Goal: Task Accomplishment & Management: Use online tool/utility

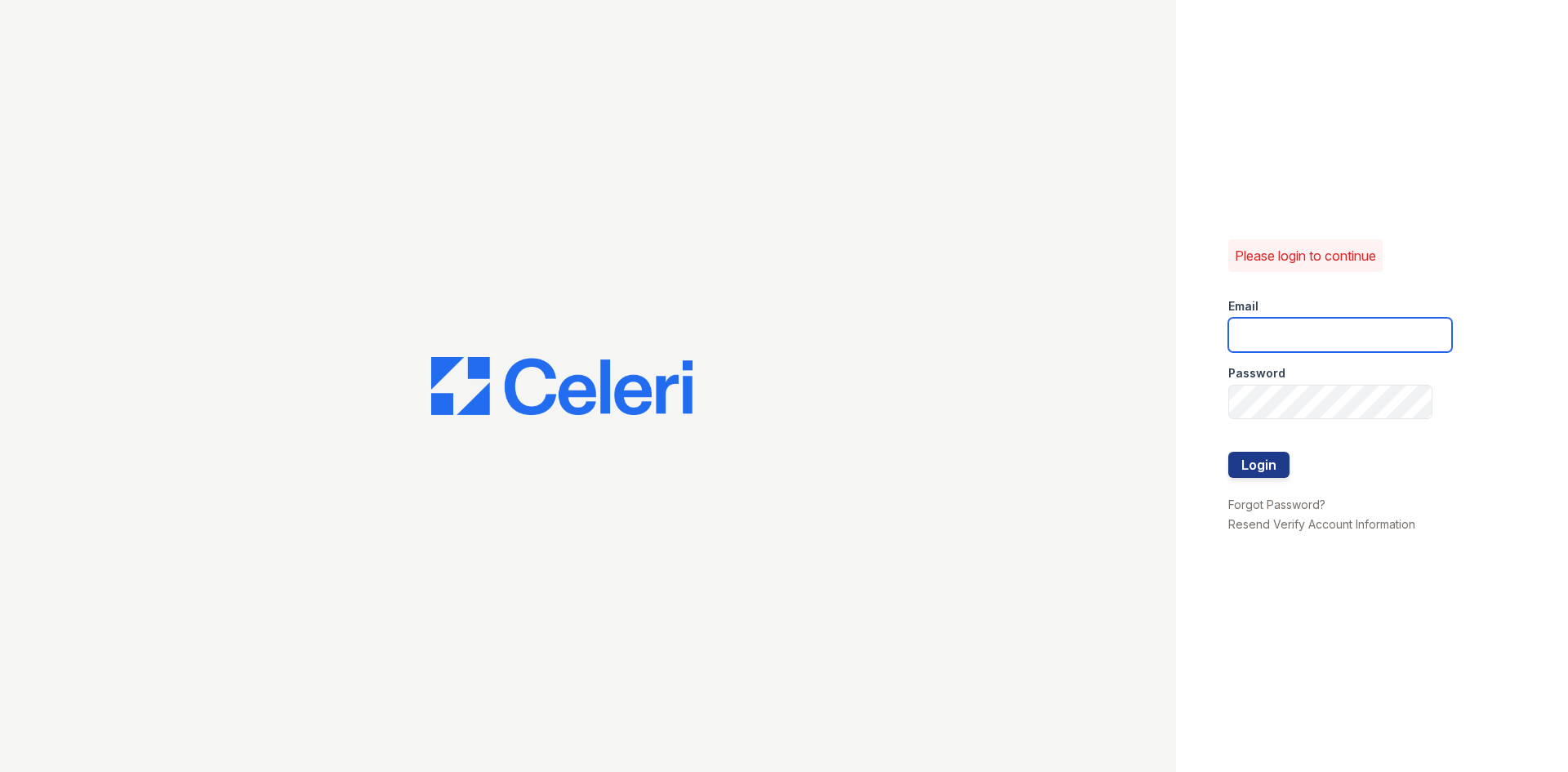
click at [1299, 339] on input "email" at bounding box center [1339, 335] width 224 height 34
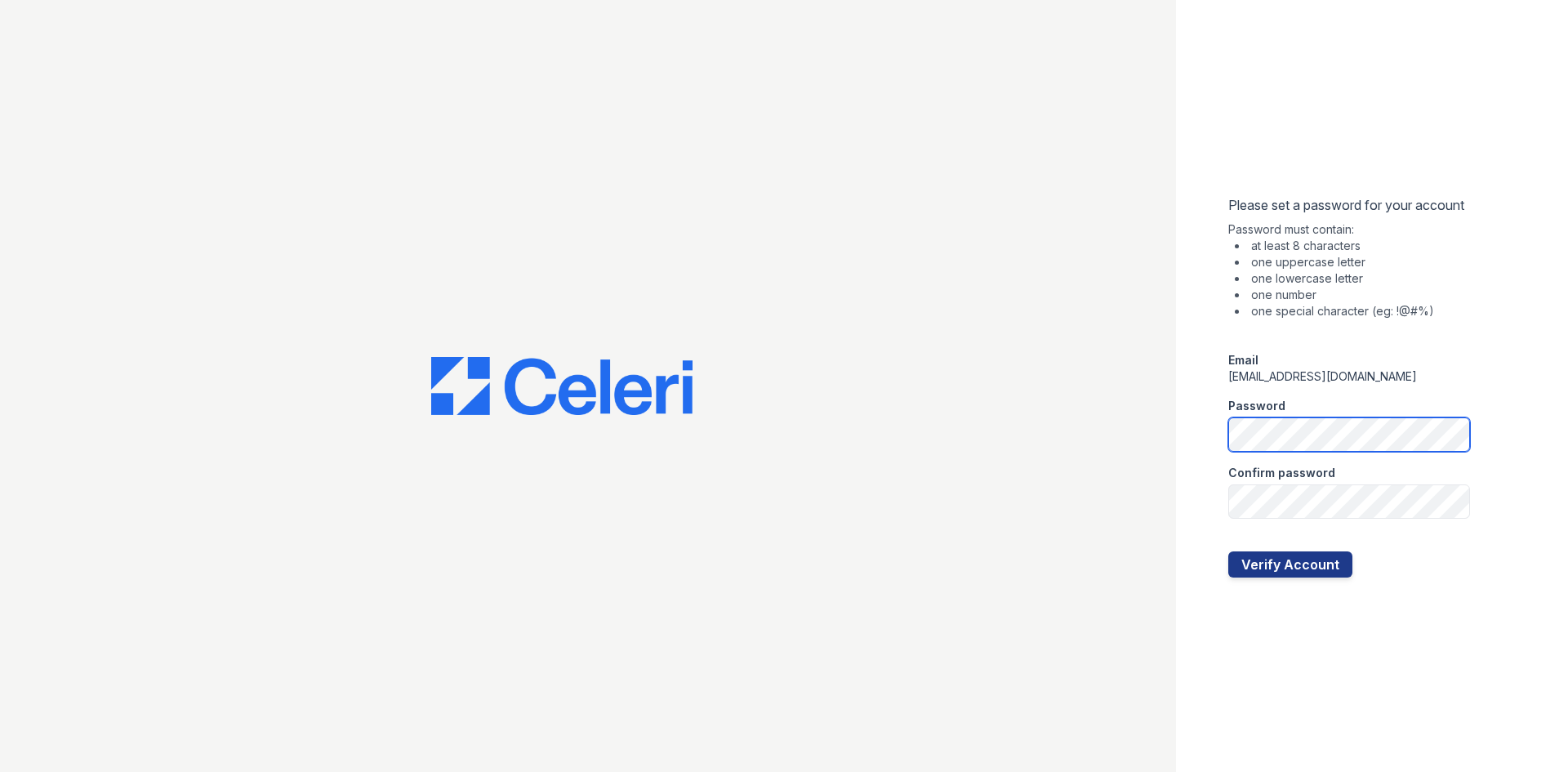
click at [1206, 443] on div "Please set a password for your account Password must contain: at least 8 charac…" at bounding box center [1372, 386] width 392 height 772
drag, startPoint x: 1439, startPoint y: 609, endPoint x: 1409, endPoint y: 585, distance: 38.4
click at [1439, 609] on div "Please set a password for your account Password must contain: at least 8 charac…" at bounding box center [1372, 386] width 392 height 772
click at [1280, 693] on div "Please set a password for your account Password must contain: at least 8 charac…" at bounding box center [1372, 386] width 392 height 772
click at [1257, 565] on button "Verify Account" at bounding box center [1290, 565] width 125 height 26
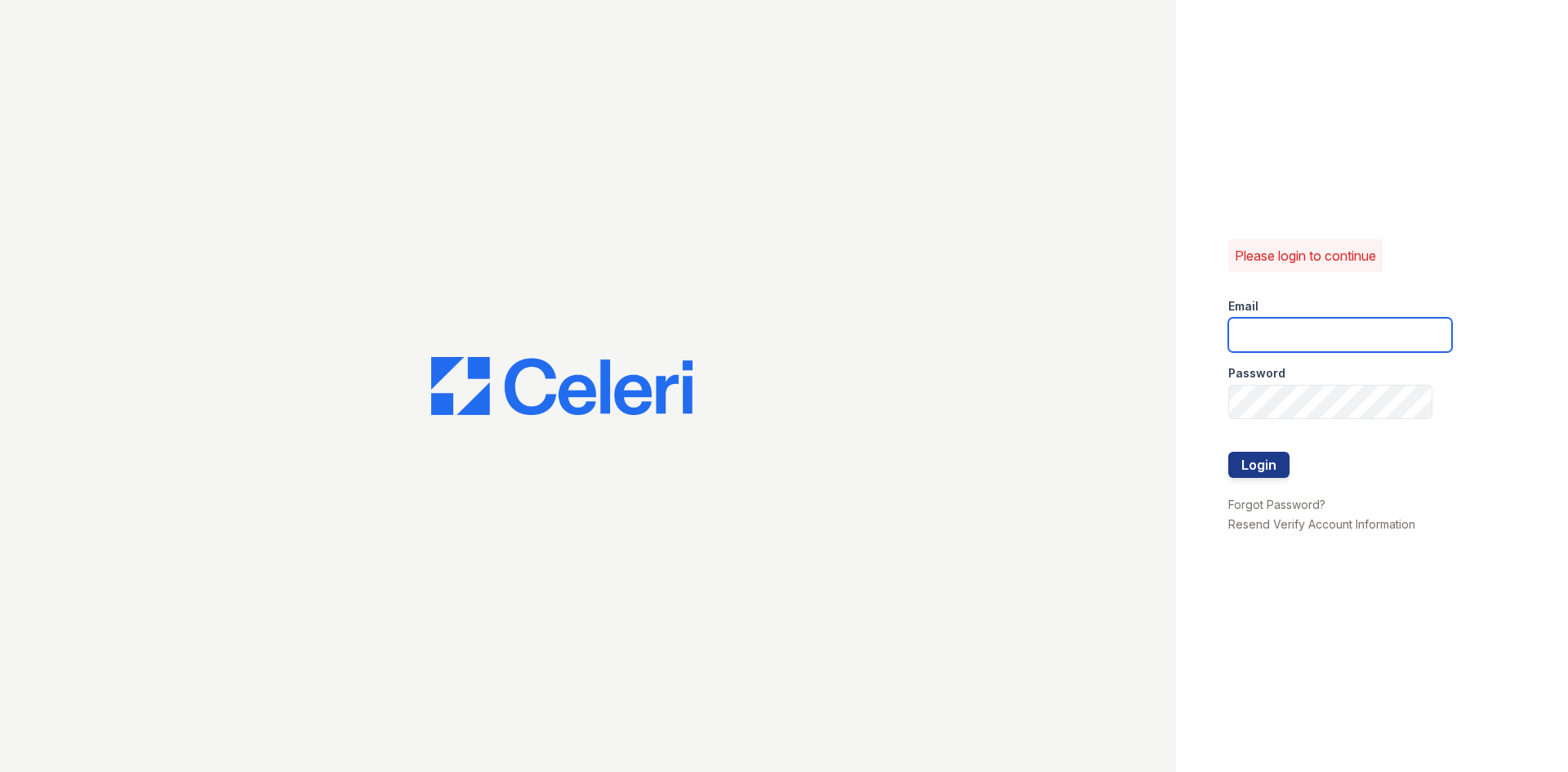
click at [1260, 334] on input "email" at bounding box center [1339, 335] width 224 height 34
type input "manassasyardsmgr@greystar.com"
click at [1308, 616] on div "Please login to continue Email manassasyardsmgr@greystar.com Password Login For…" at bounding box center [1372, 386] width 392 height 772
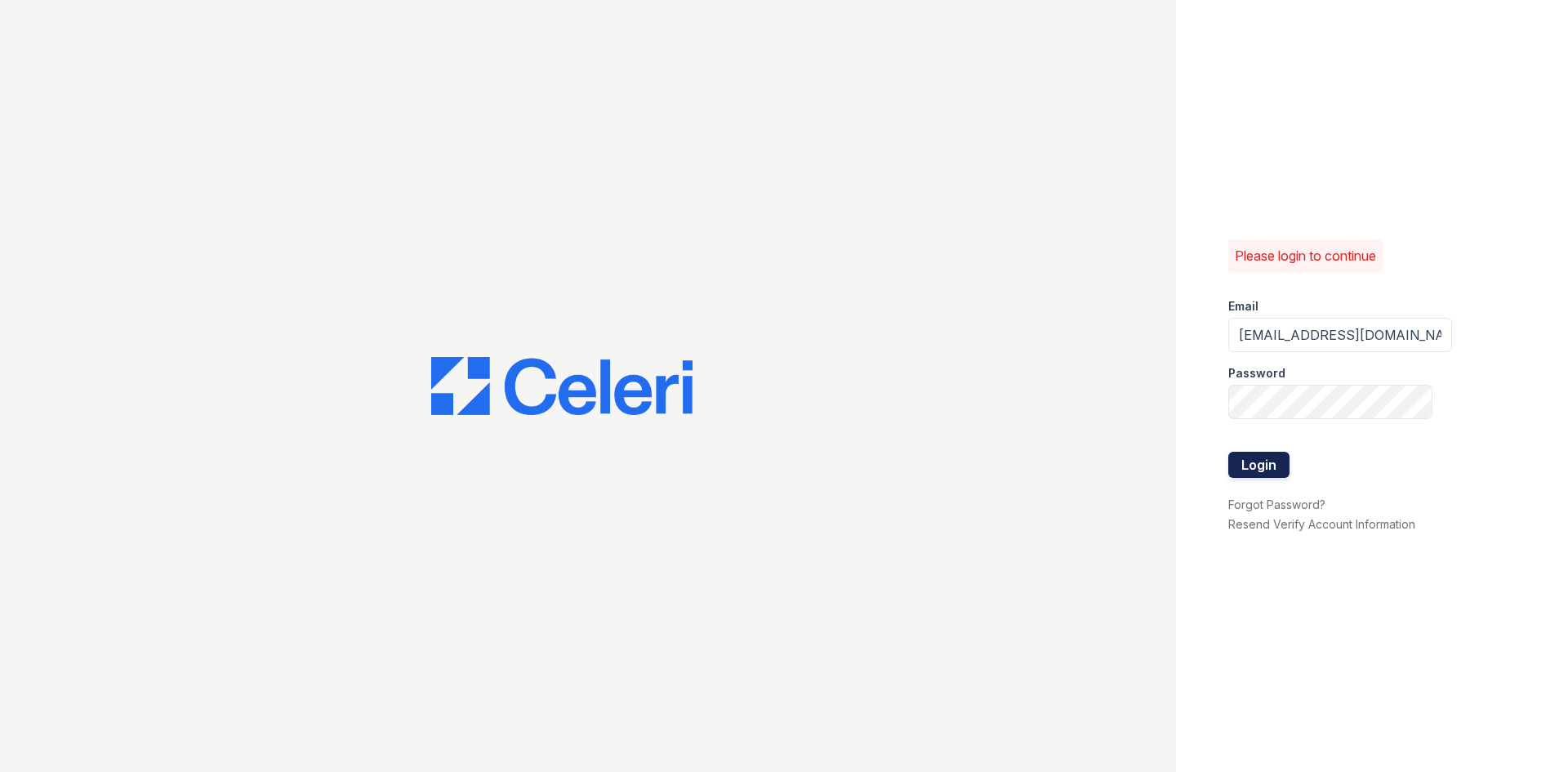
click at [1261, 453] on button "Login" at bounding box center [1258, 465] width 61 height 26
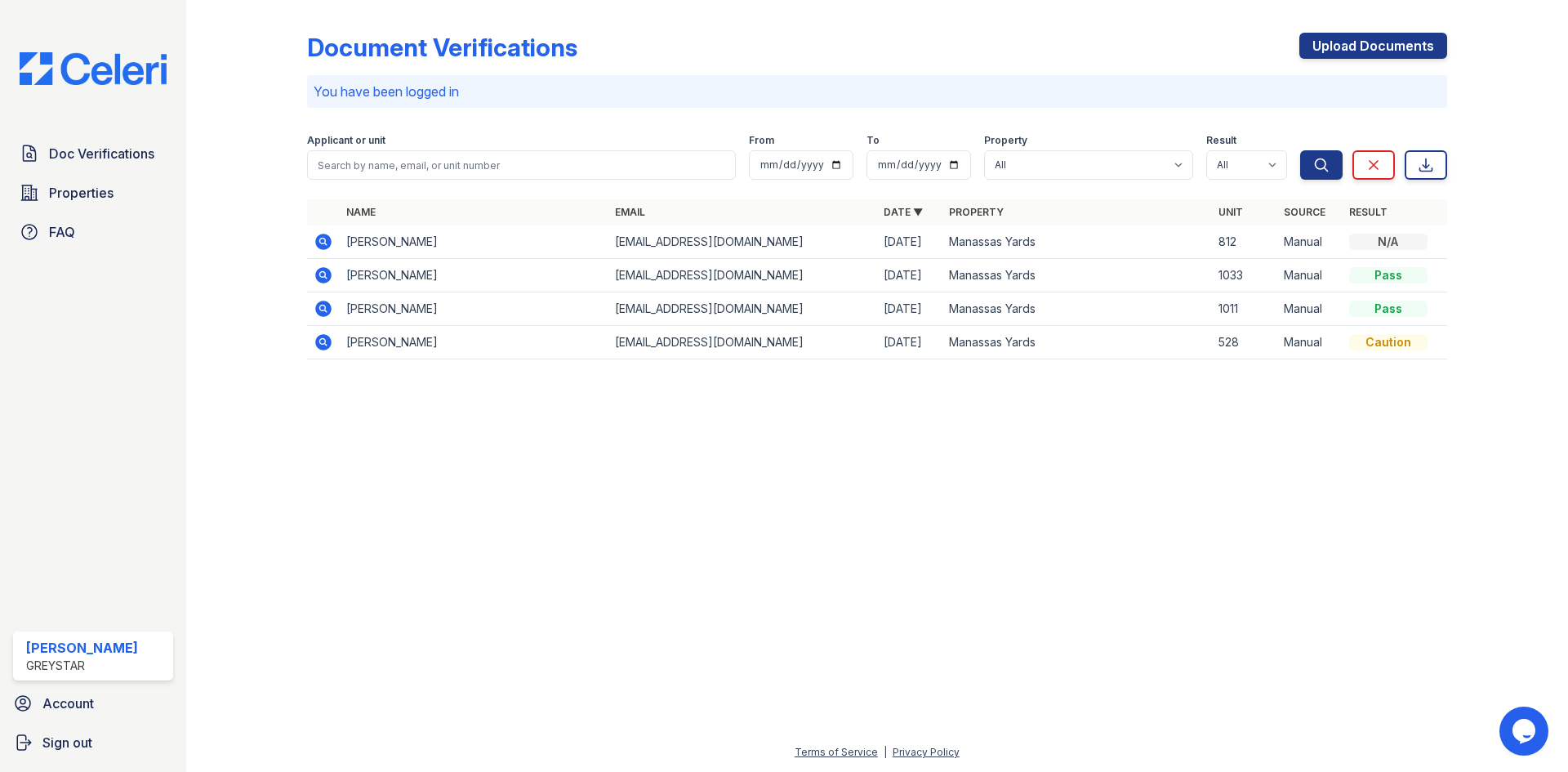
click at [890, 525] on div at bounding box center [877, 573] width 1330 height 341
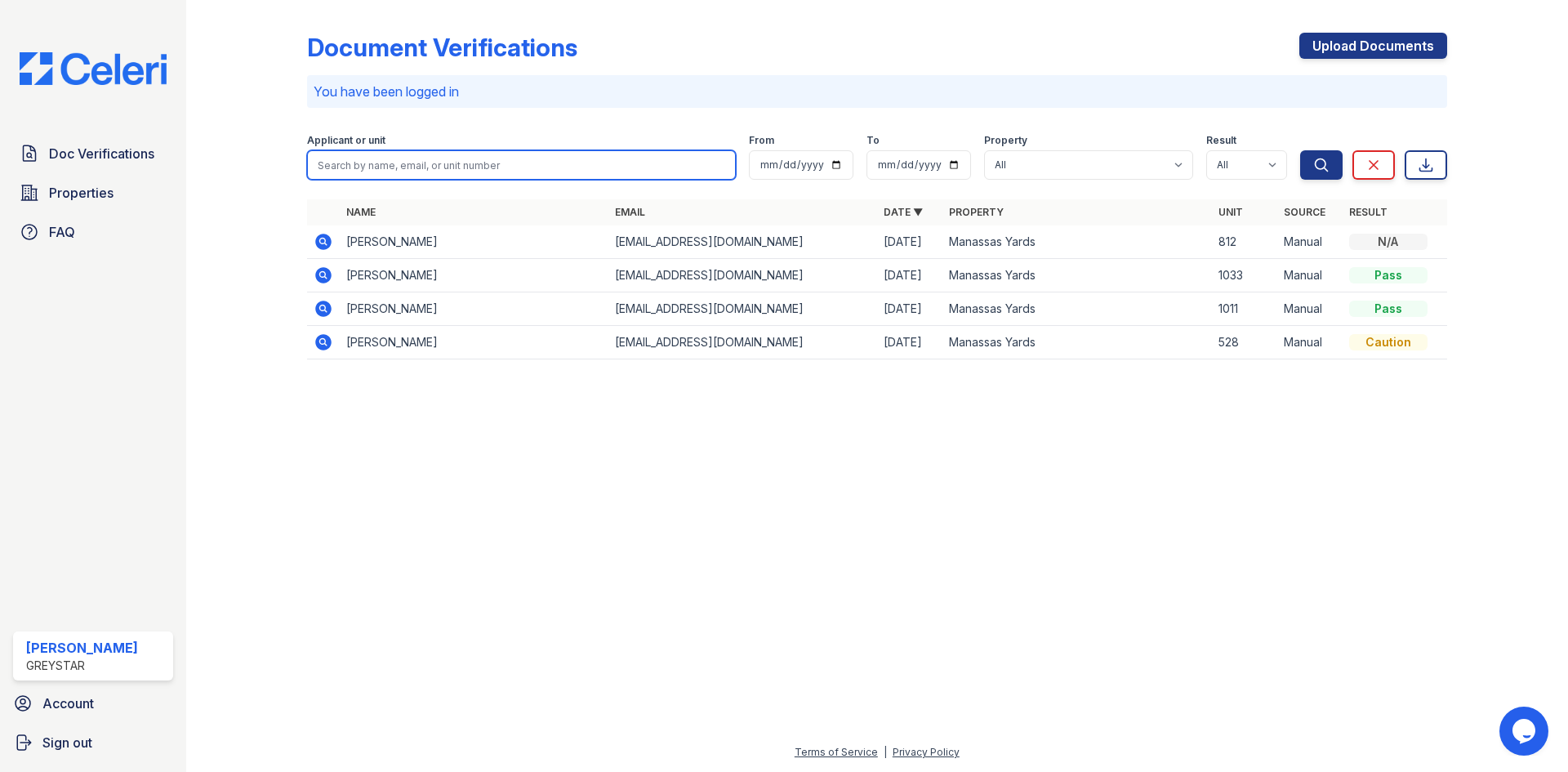
click at [394, 170] on input "search" at bounding box center [521, 165] width 428 height 30
type input "Antai"
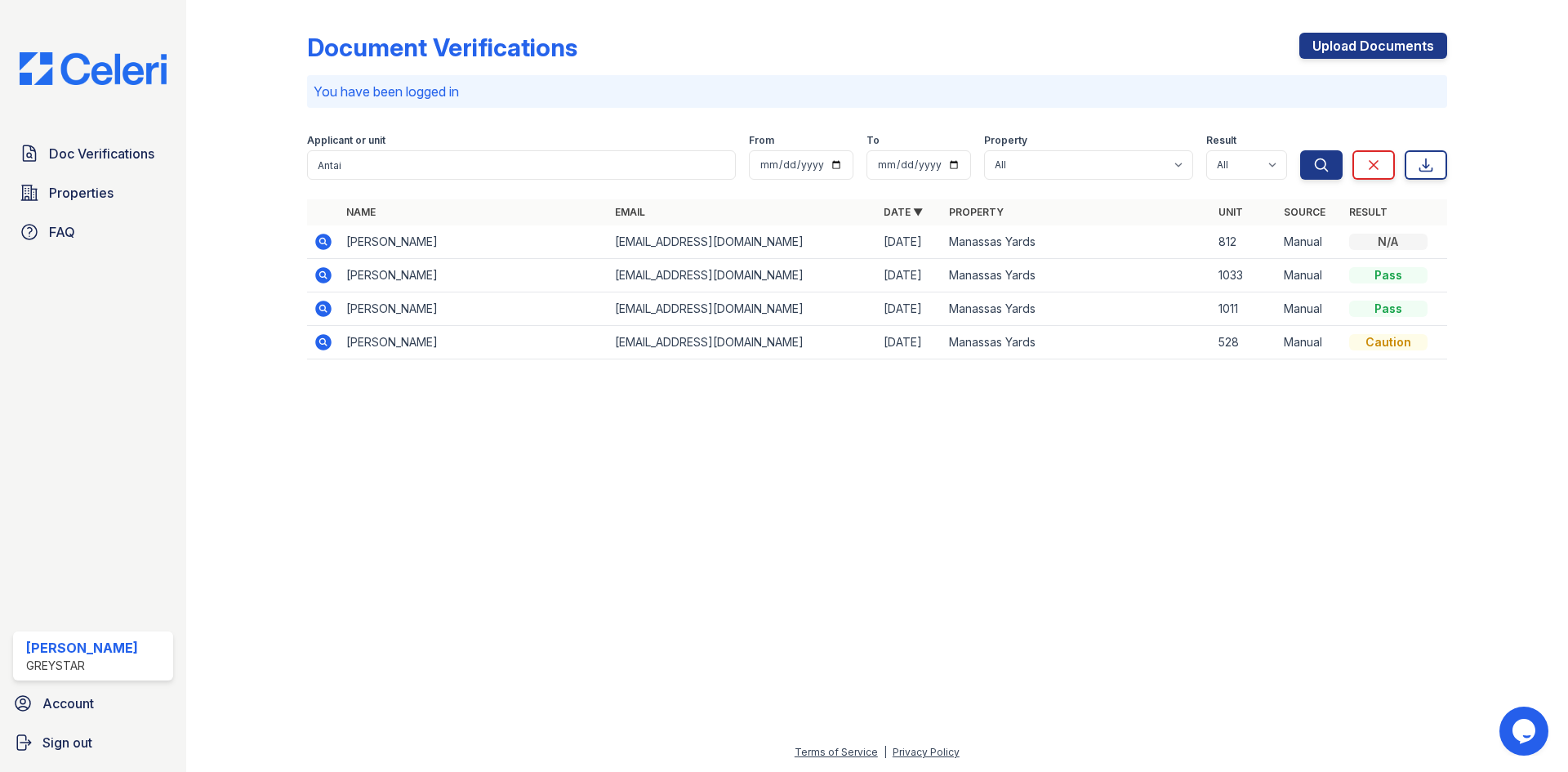
click at [471, 430] on div at bounding box center [877, 573] width 1330 height 341
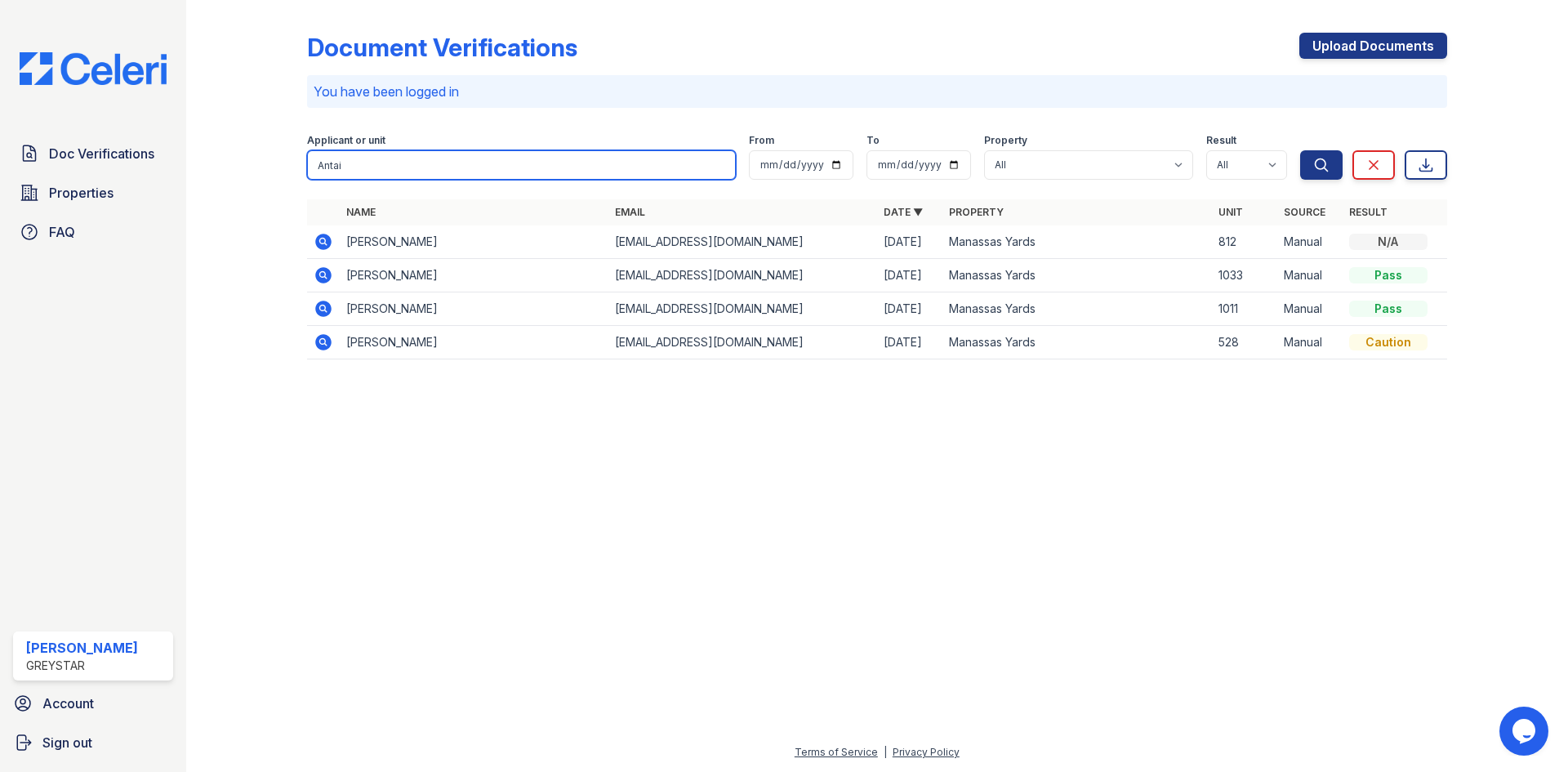
drag, startPoint x: 418, startPoint y: 172, endPoint x: 73, endPoint y: 172, distance: 345.0
click at [96, 170] on div "Doc Verifications Properties FAQ Tanika Anderson Greystar Account Sign out Docu…" at bounding box center [784, 386] width 1568 height 772
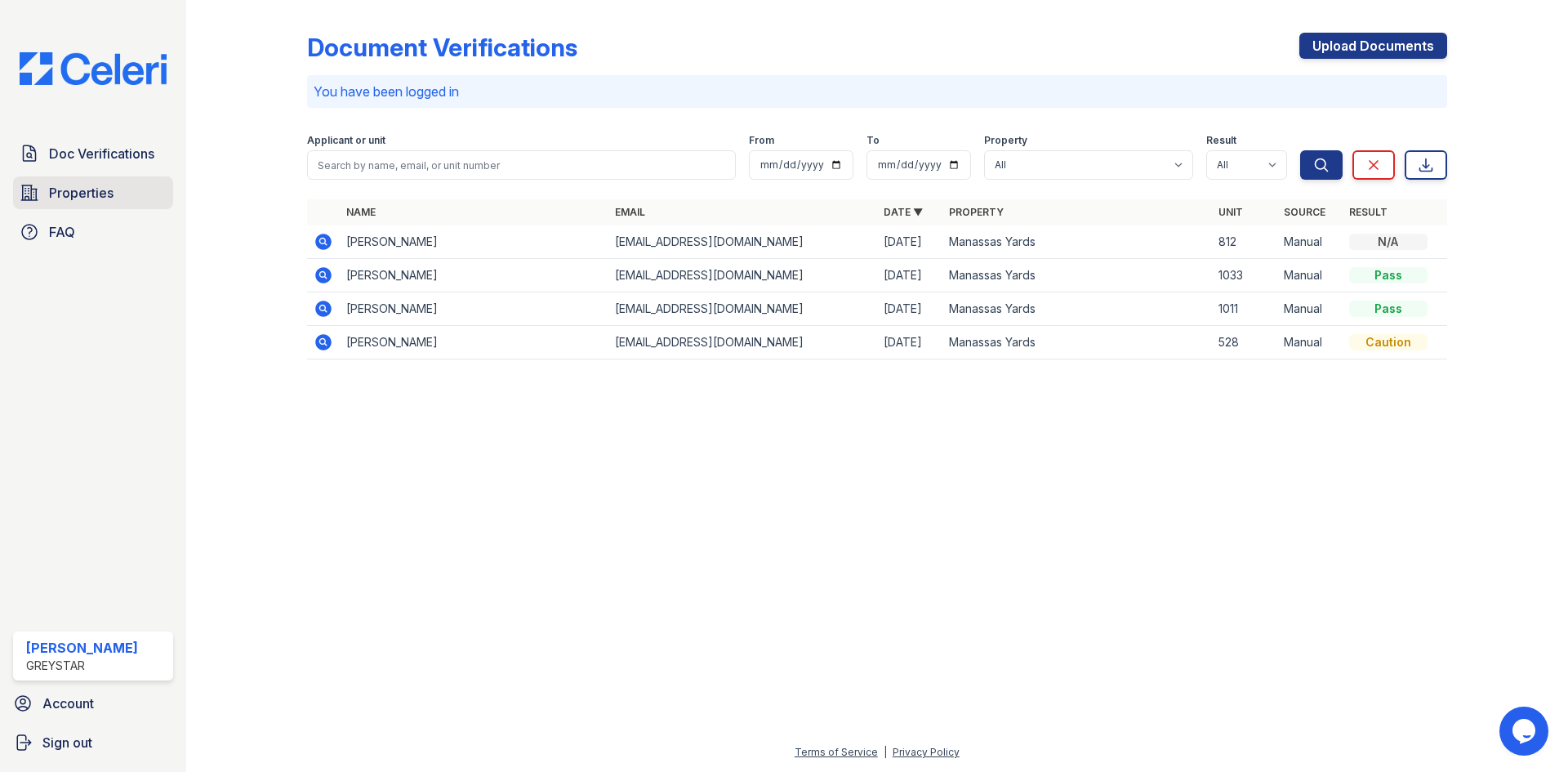
drag, startPoint x: 97, startPoint y: 198, endPoint x: 120, endPoint y: 201, distance: 23.2
click at [97, 197] on span "Properties" at bounding box center [81, 193] width 65 height 20
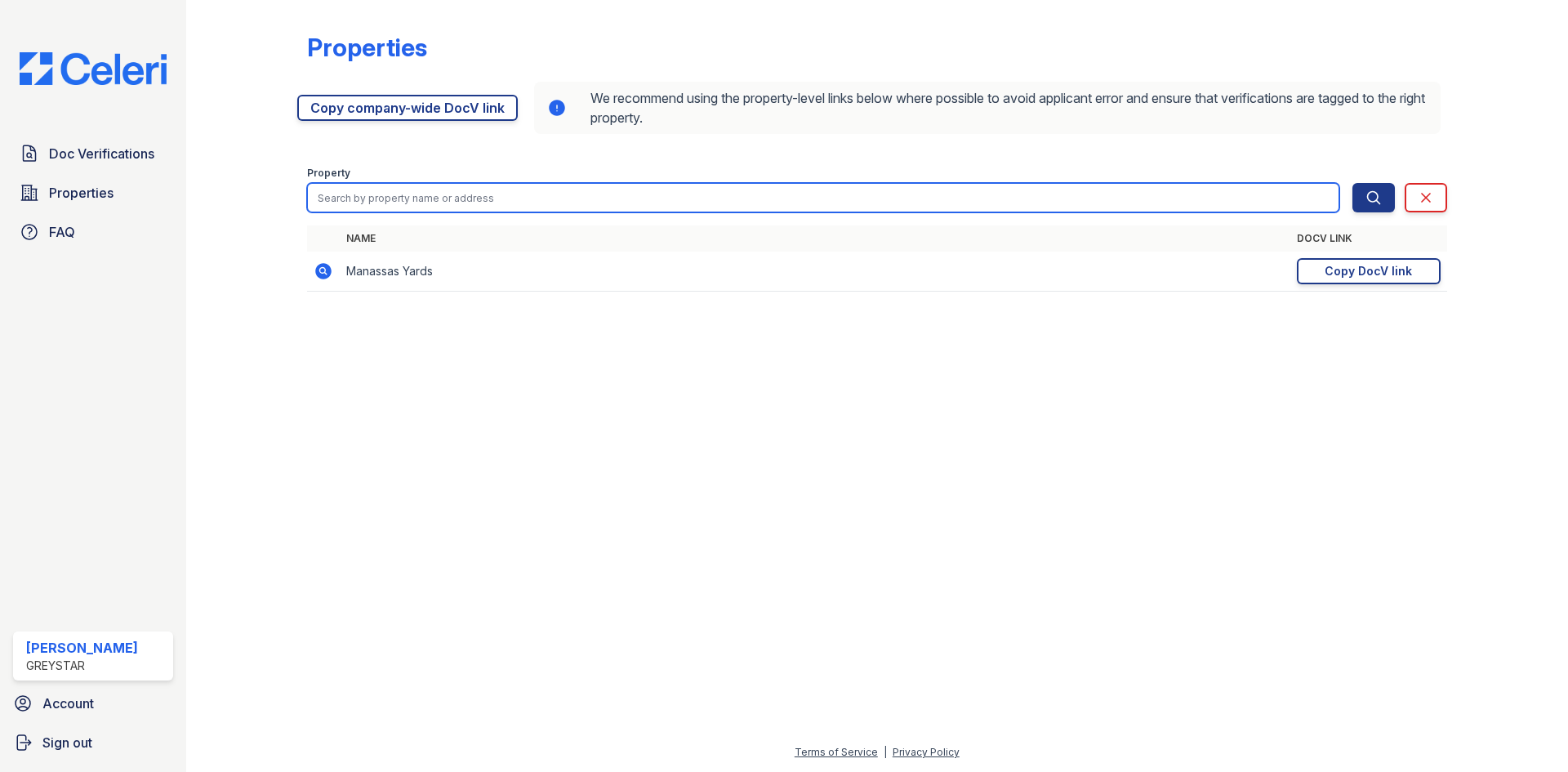
click at [457, 207] on input "search" at bounding box center [823, 198] width 1032 height 30
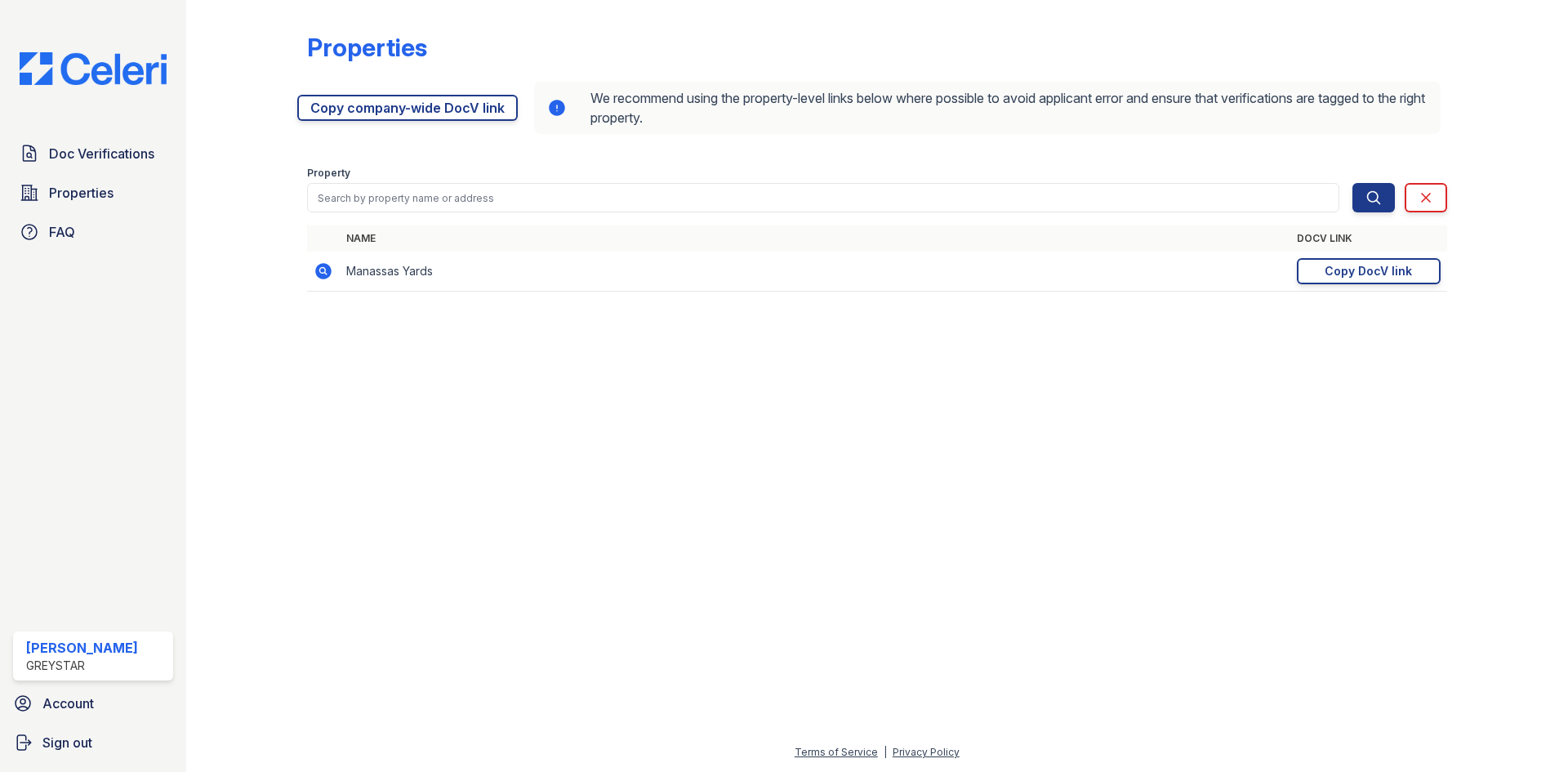
click at [406, 274] on td "Manassas Yards" at bounding box center [815, 271] width 950 height 40
click at [1354, 274] on div "Copy DocV link" at bounding box center [1368, 271] width 88 height 16
click at [99, 192] on span "Properties" at bounding box center [81, 193] width 65 height 20
click at [88, 184] on span "Properties" at bounding box center [81, 193] width 65 height 20
click at [70, 240] on span "FAQ" at bounding box center [62, 232] width 26 height 20
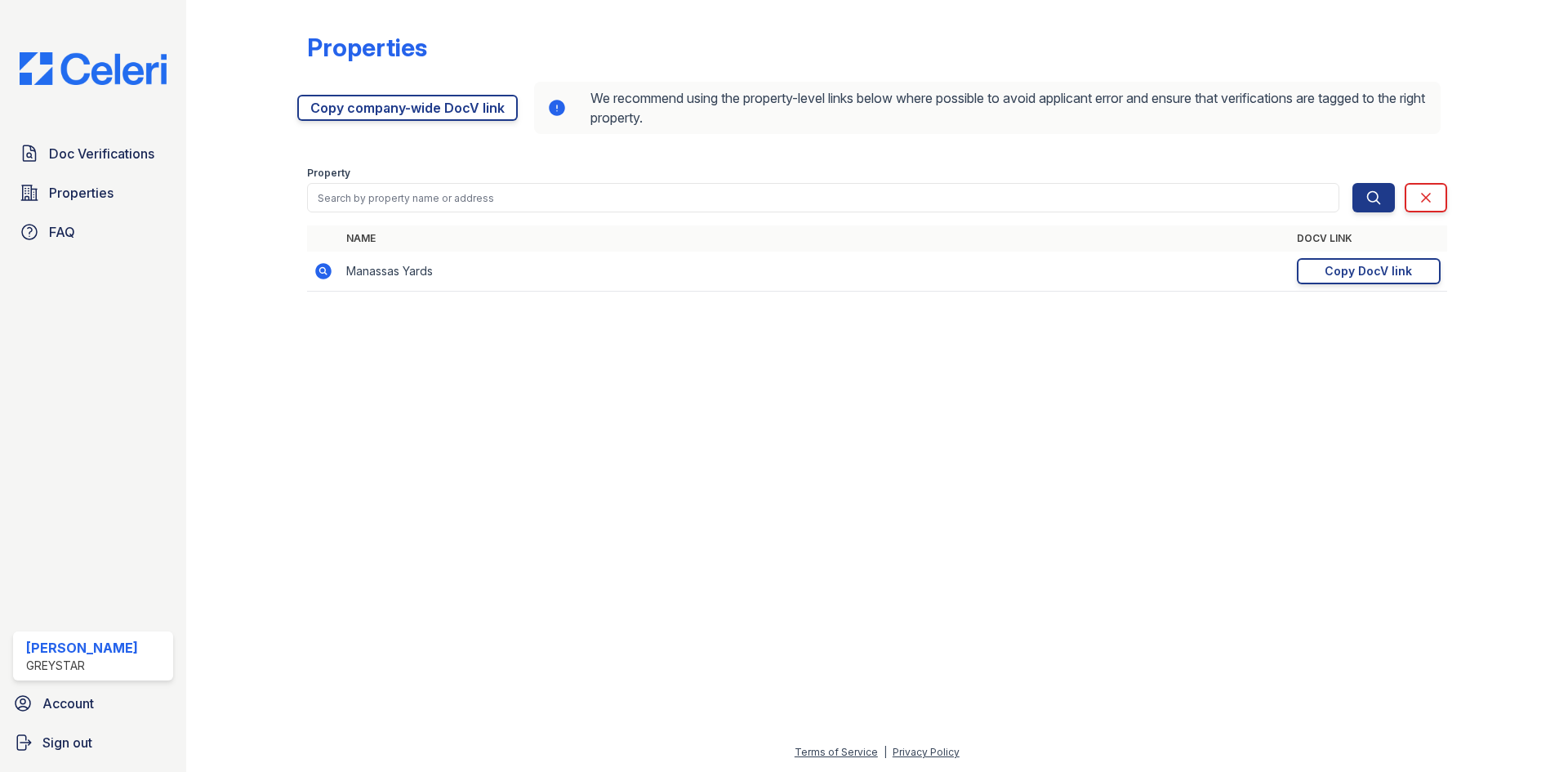
click at [409, 271] on td "Manassas Yards" at bounding box center [815, 271] width 950 height 40
click at [95, 156] on span "Doc Verifications" at bounding box center [102, 153] width 106 height 20
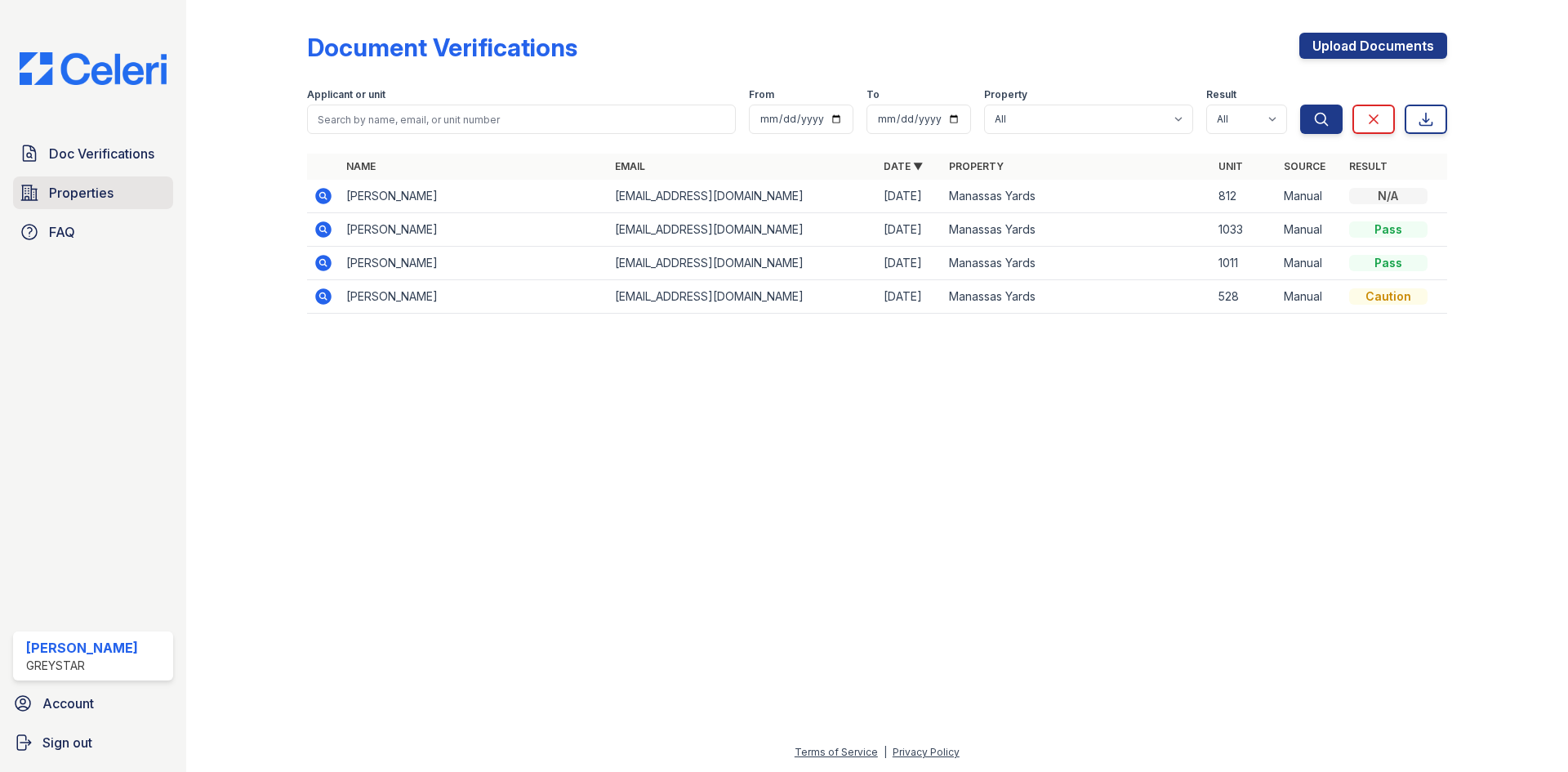
click at [83, 194] on span "Properties" at bounding box center [81, 193] width 65 height 20
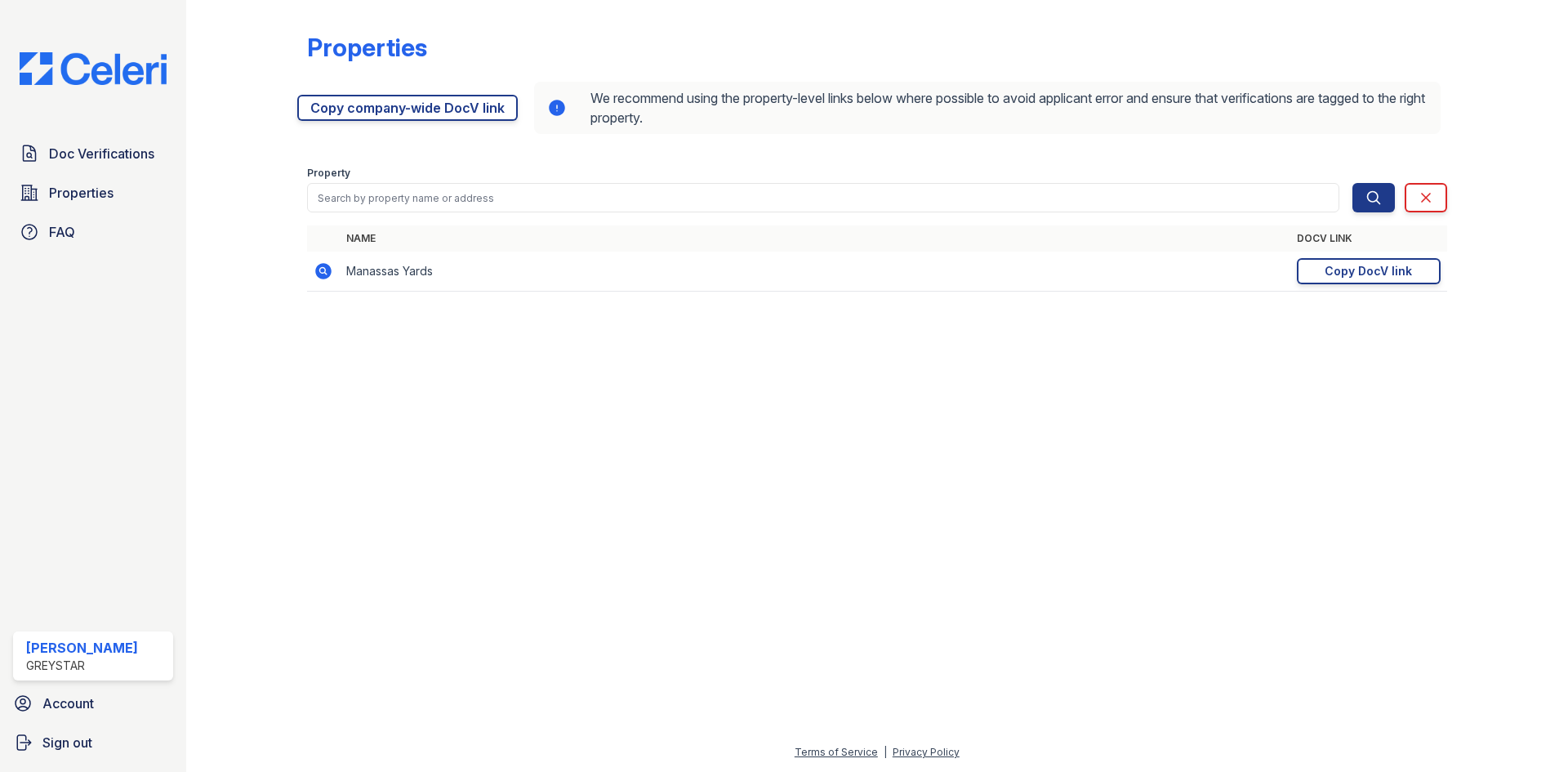
click at [380, 276] on td "Manassas Yards" at bounding box center [815, 271] width 950 height 40
click at [1359, 263] on div "Copy DocV link" at bounding box center [1368, 271] width 88 height 16
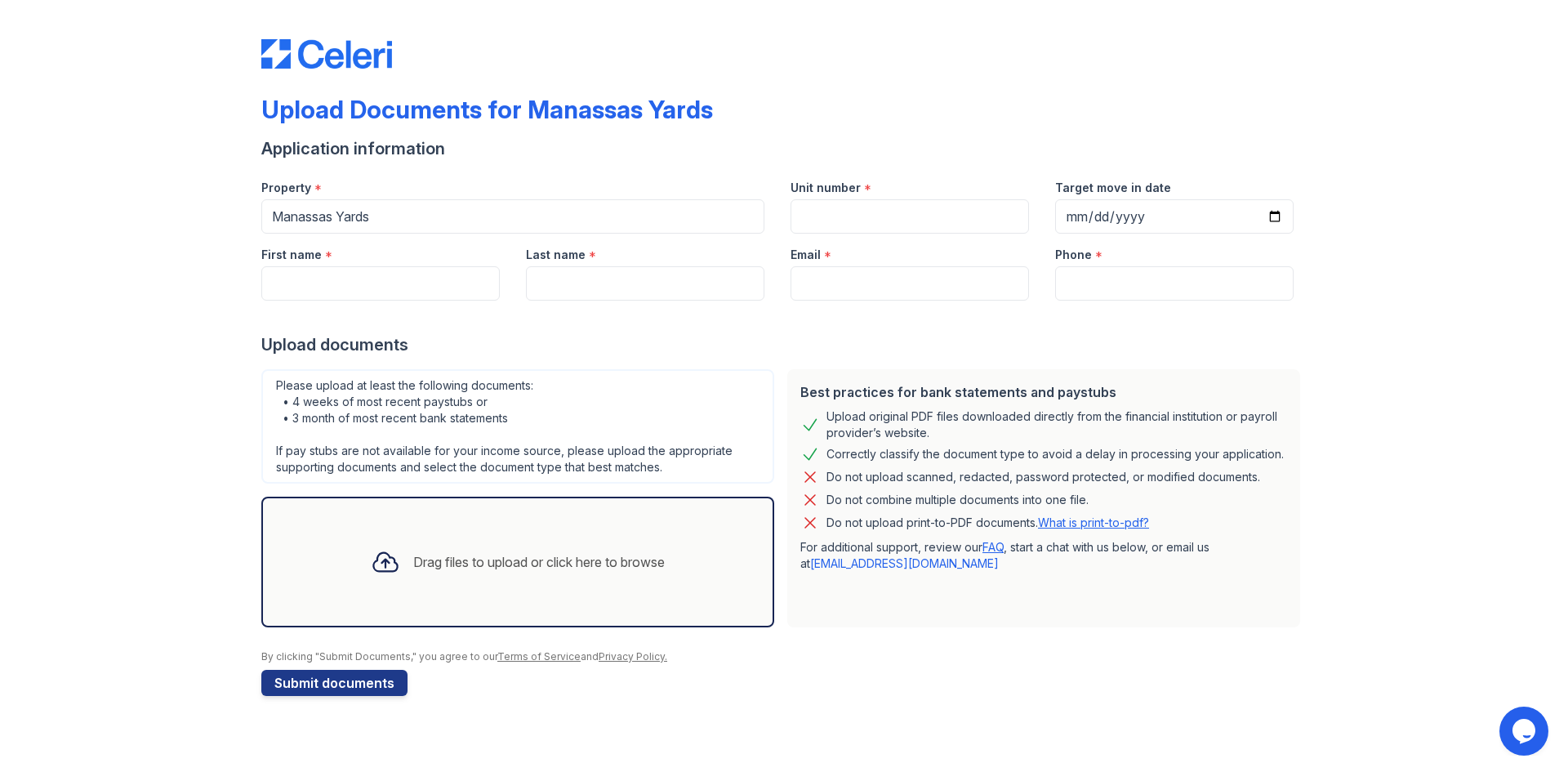
click at [858, 566] on link "[EMAIL_ADDRESS][DOMAIN_NAME]" at bounding box center [904, 563] width 188 height 14
click at [1022, 653] on div "By clicking "Submit Documents," you agree to our Terms of Service and Privacy P…" at bounding box center [784, 657] width 1045 height 13
click at [949, 225] on input "Unit number" at bounding box center [909, 216] width 238 height 34
